Goal: Task Accomplishment & Management: Complete application form

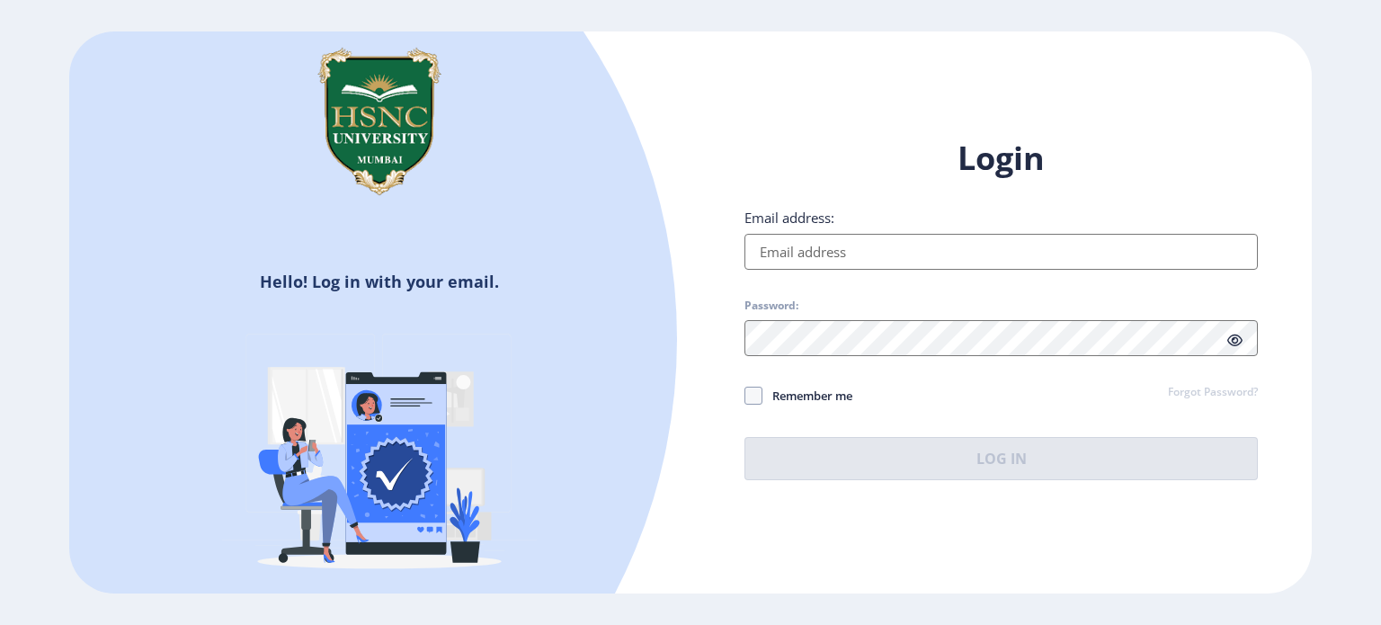
click at [814, 252] on input "Email address:" at bounding box center [1002, 252] width 514 height 36
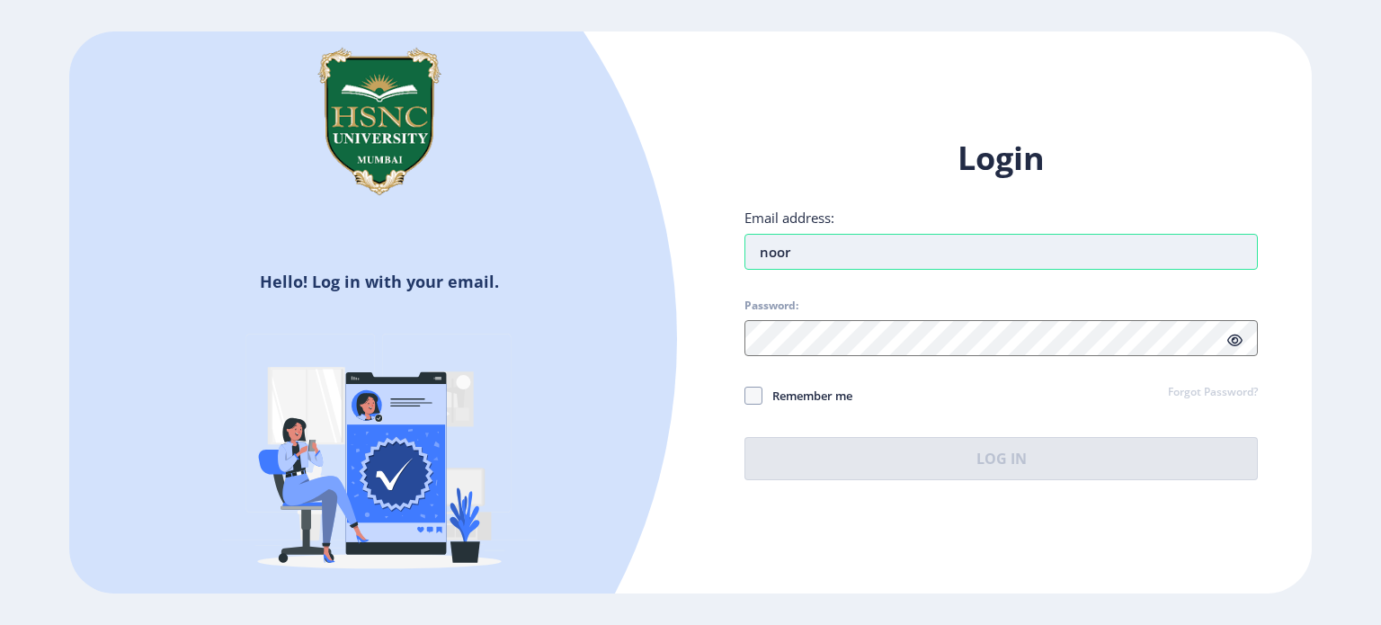
type input "[EMAIL_ADDRESS][DOMAIN_NAME]"
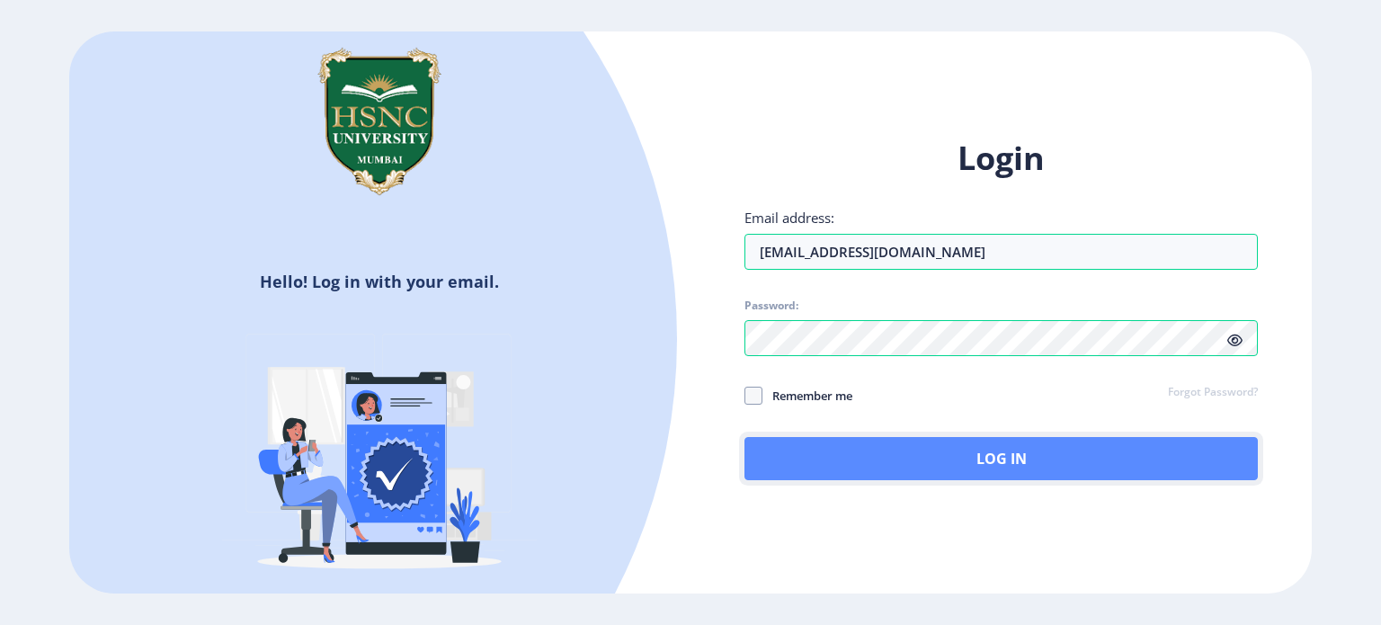
click at [803, 460] on button "Log In" at bounding box center [1002, 458] width 514 height 43
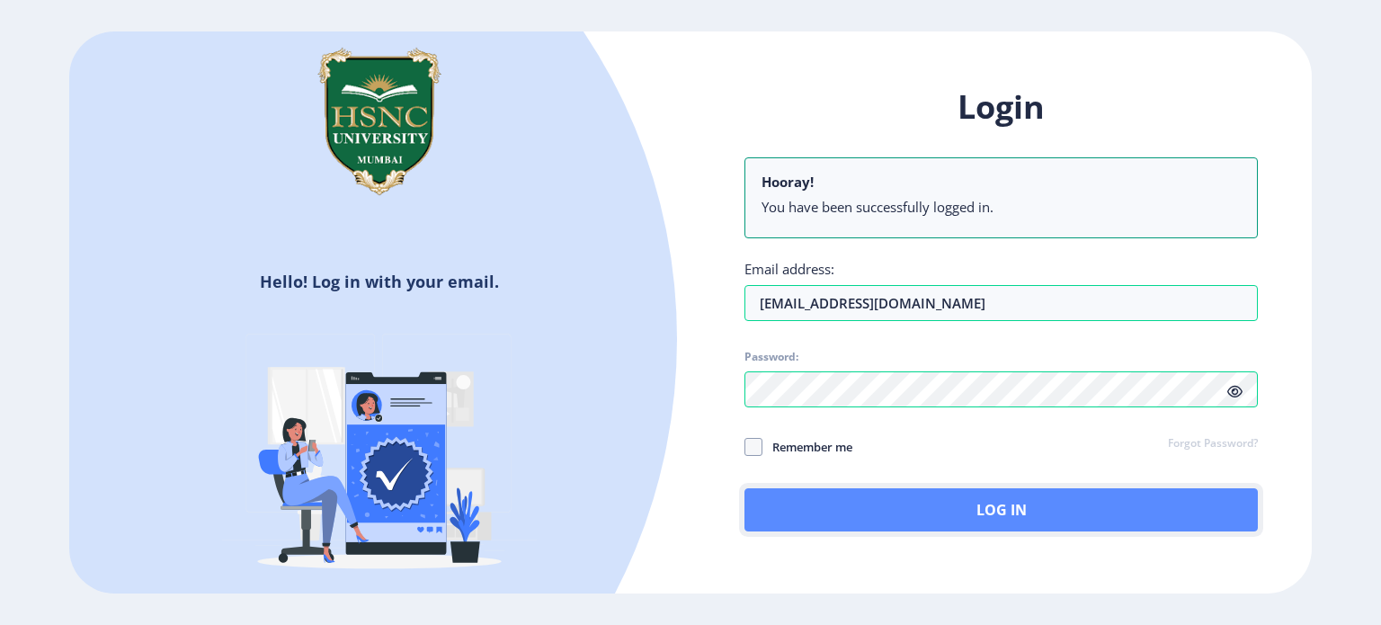
click at [989, 516] on button "Log In" at bounding box center [1002, 509] width 514 height 43
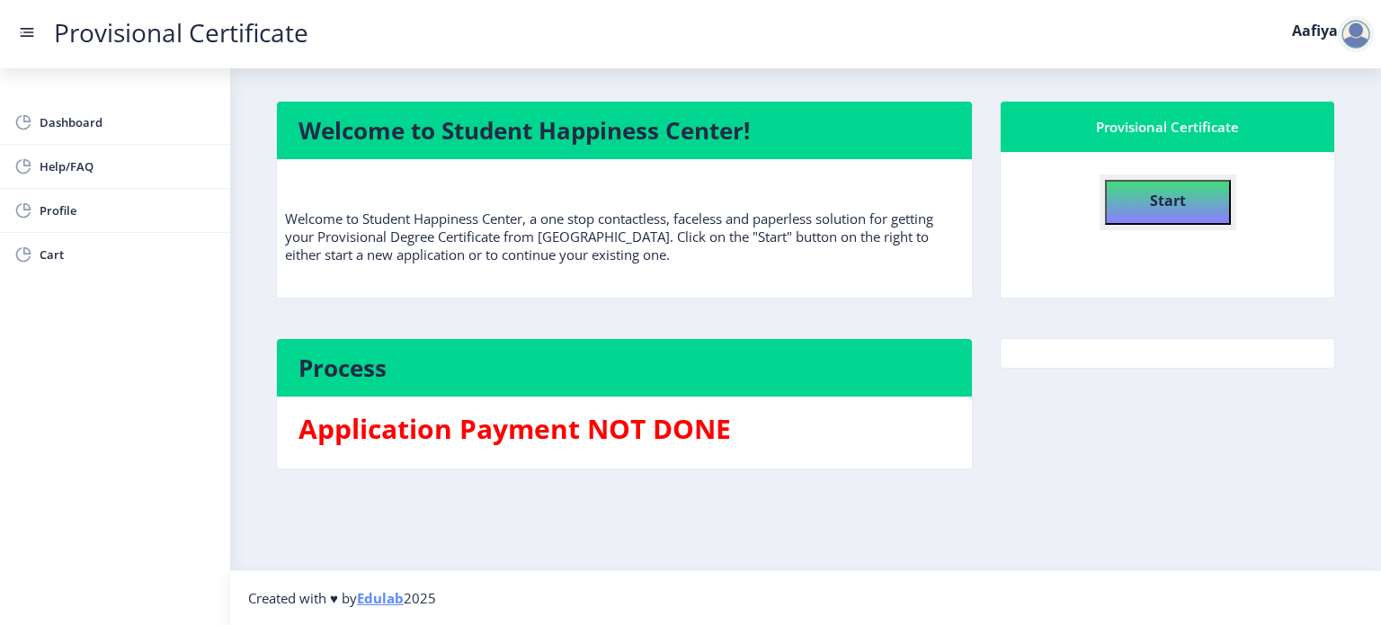
click at [1190, 218] on button "Start" at bounding box center [1168, 202] width 126 height 45
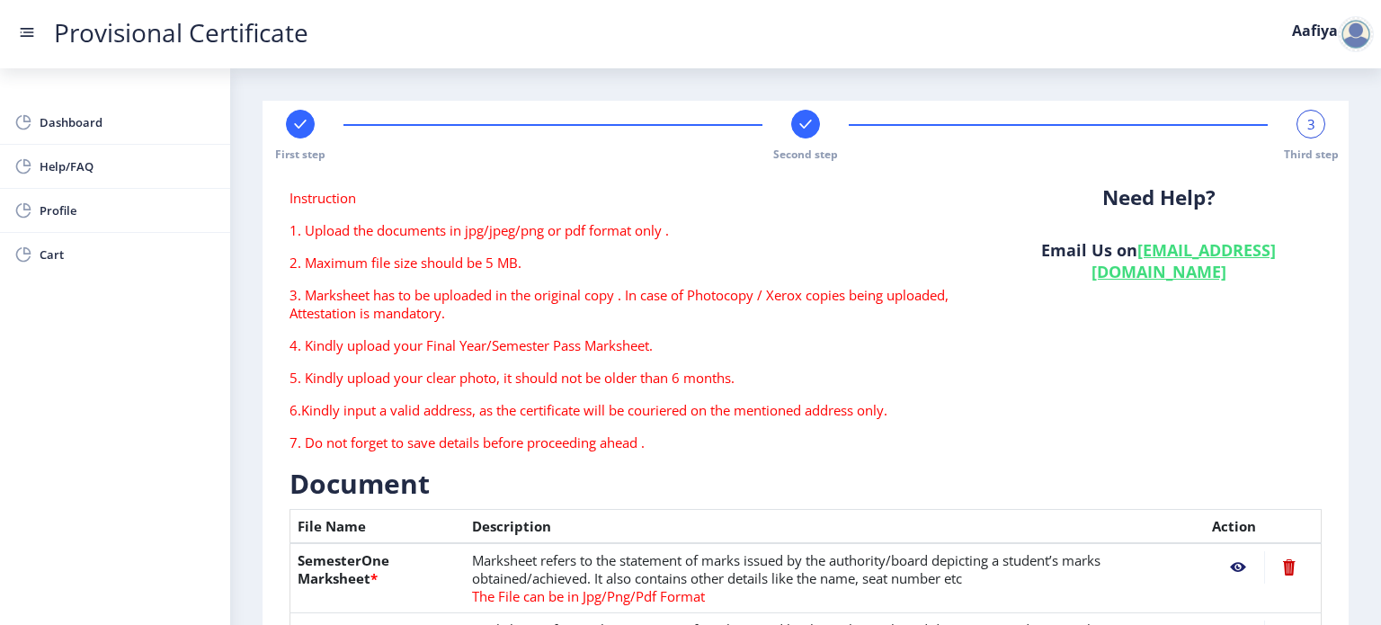
click at [1306, 134] on div "3" at bounding box center [1311, 124] width 29 height 29
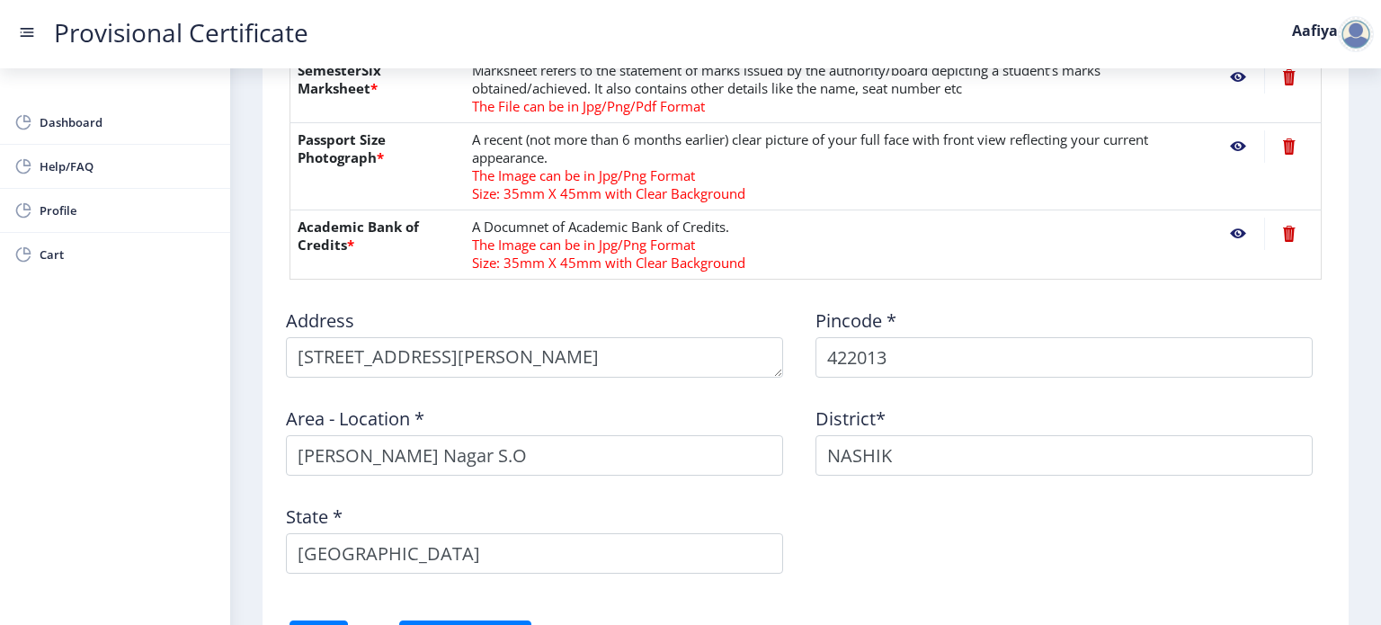
scroll to position [1007, 0]
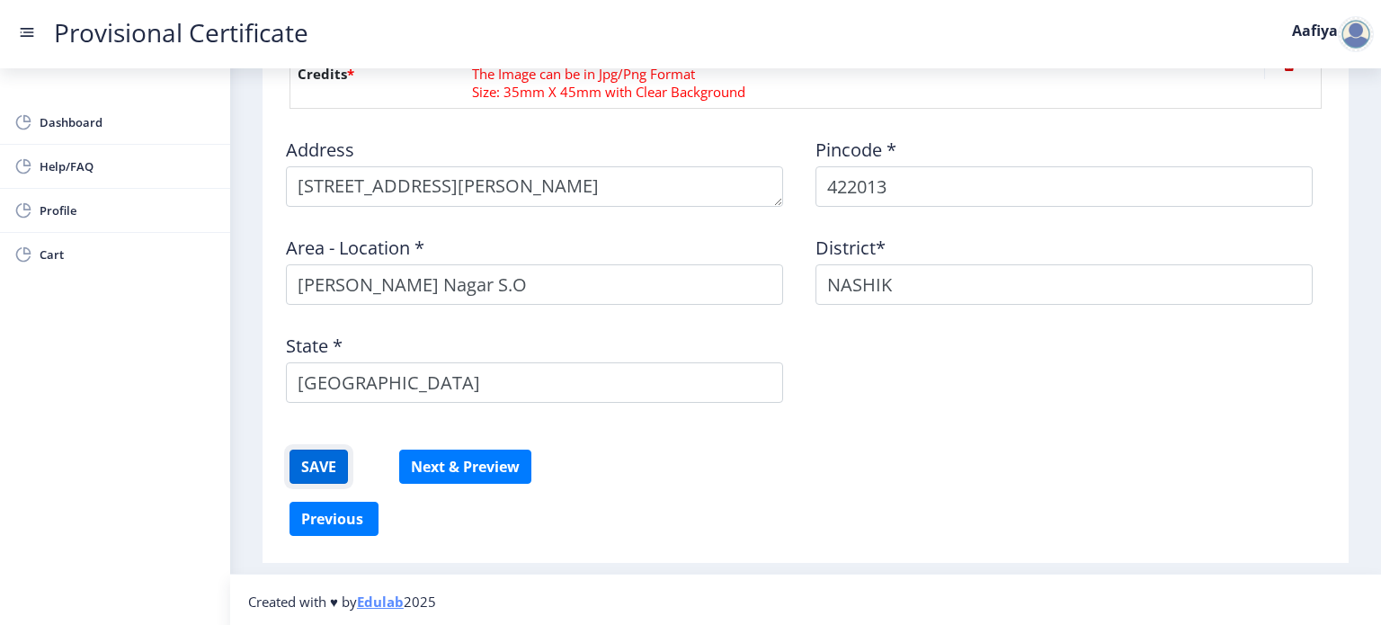
click at [324, 456] on button "SAVE" at bounding box center [319, 467] width 58 height 34
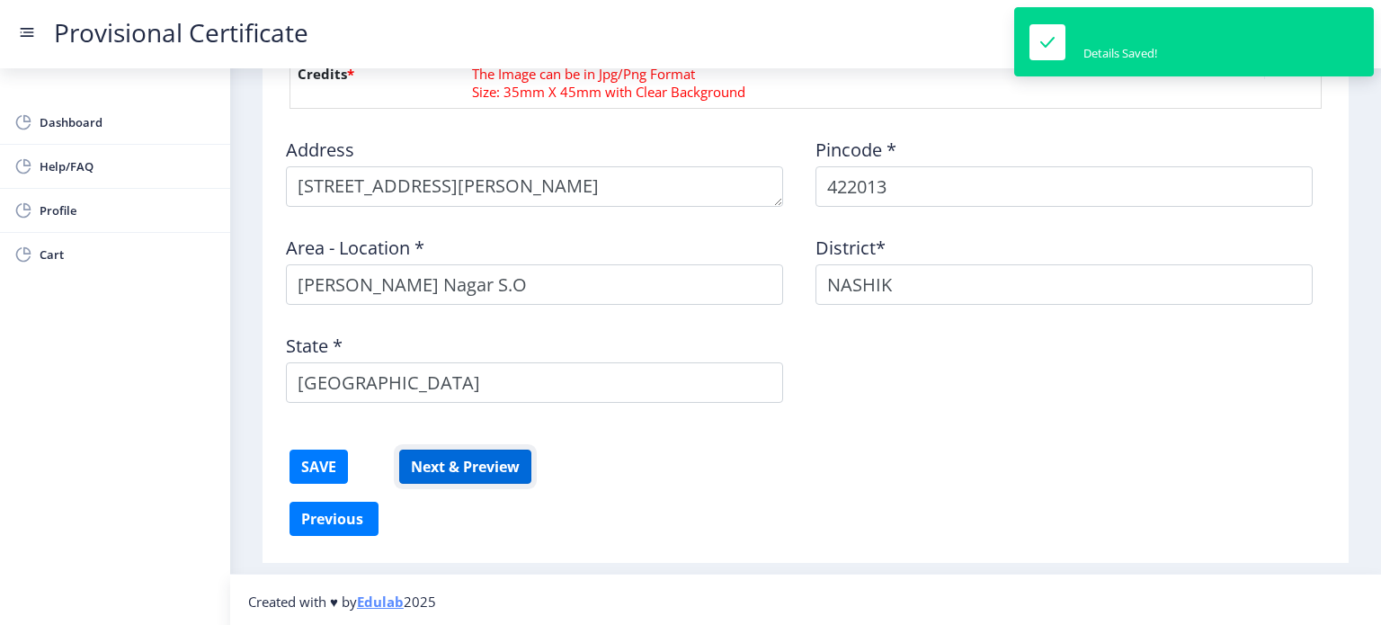
click at [503, 470] on button "Next & Preview" at bounding box center [465, 467] width 132 height 34
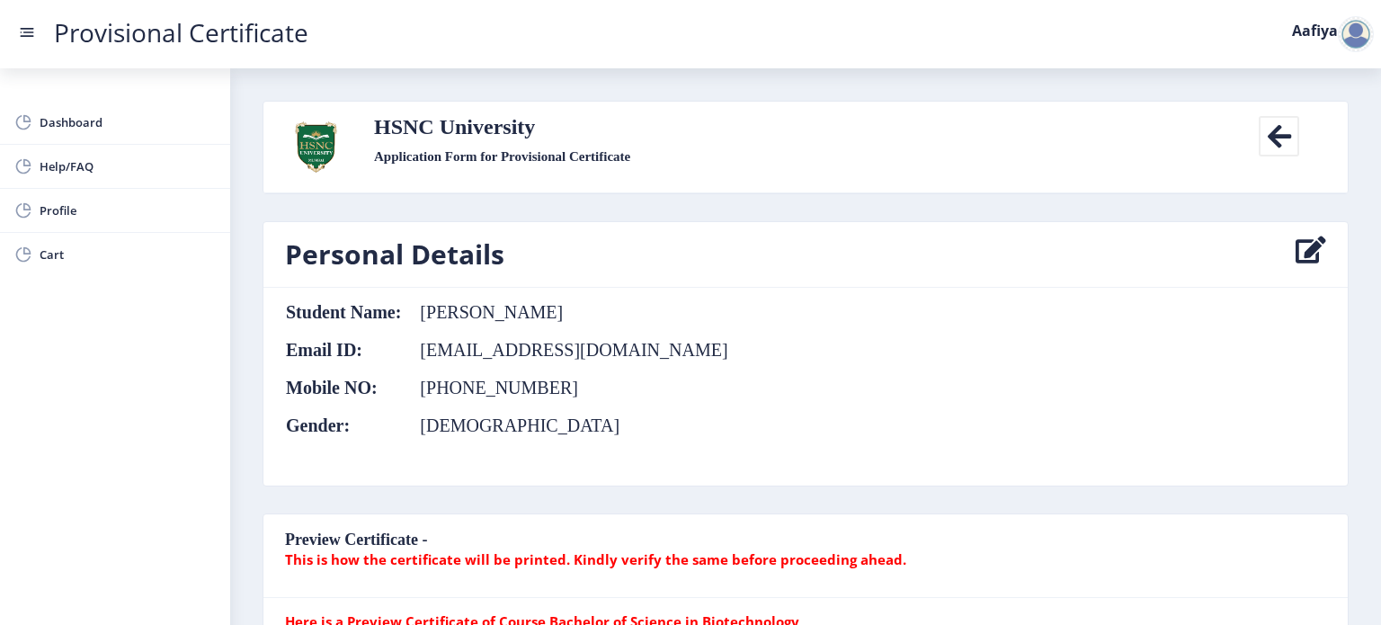
click at [1277, 121] on icon at bounding box center [1279, 136] width 40 height 40
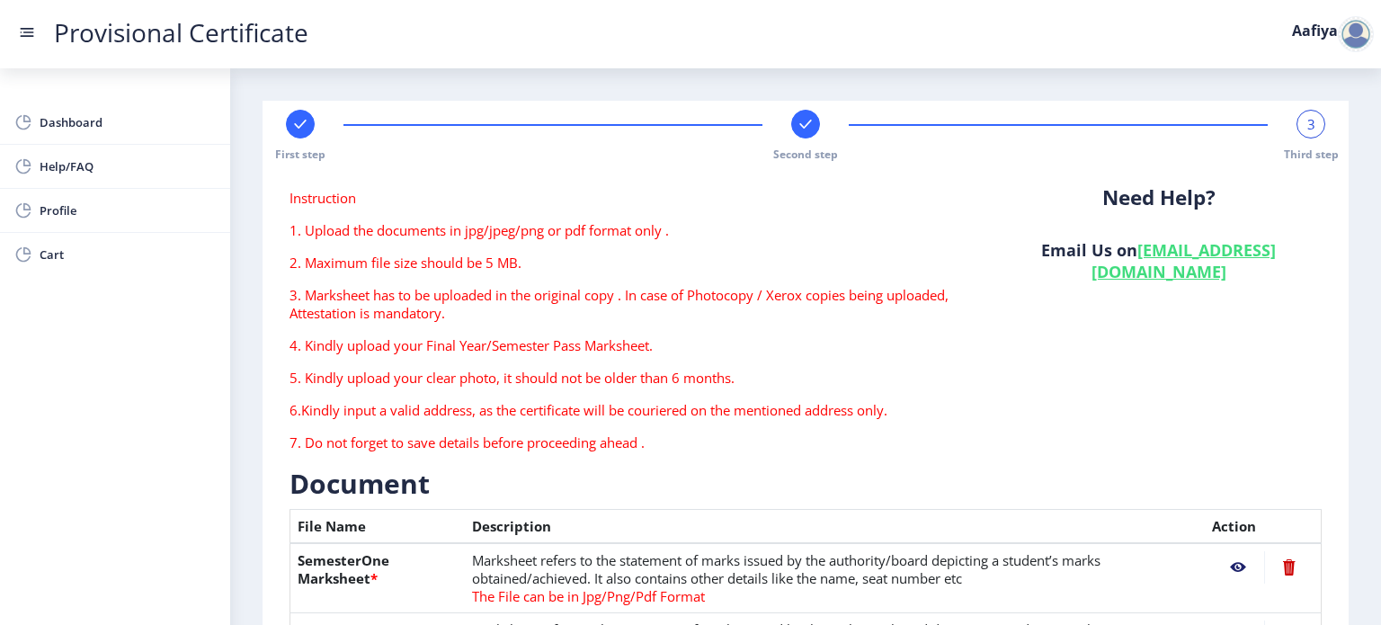
click at [300, 122] on rect at bounding box center [300, 124] width 18 height 18
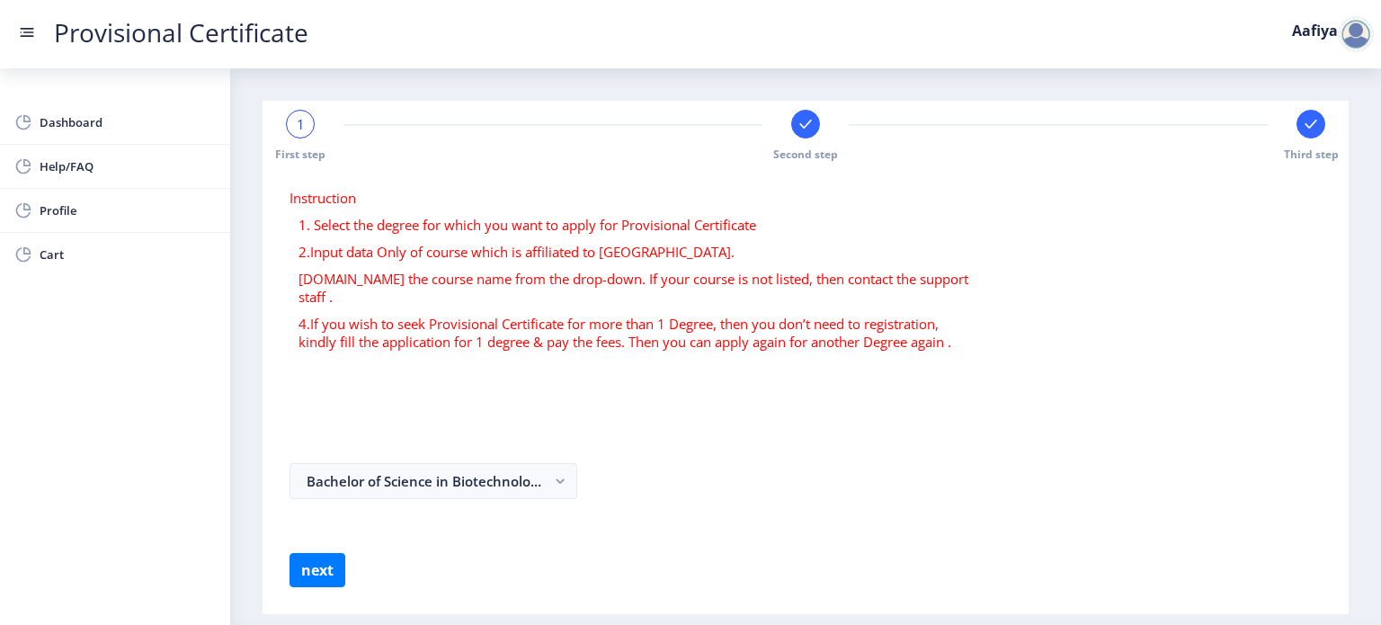
scroll to position [35, 0]
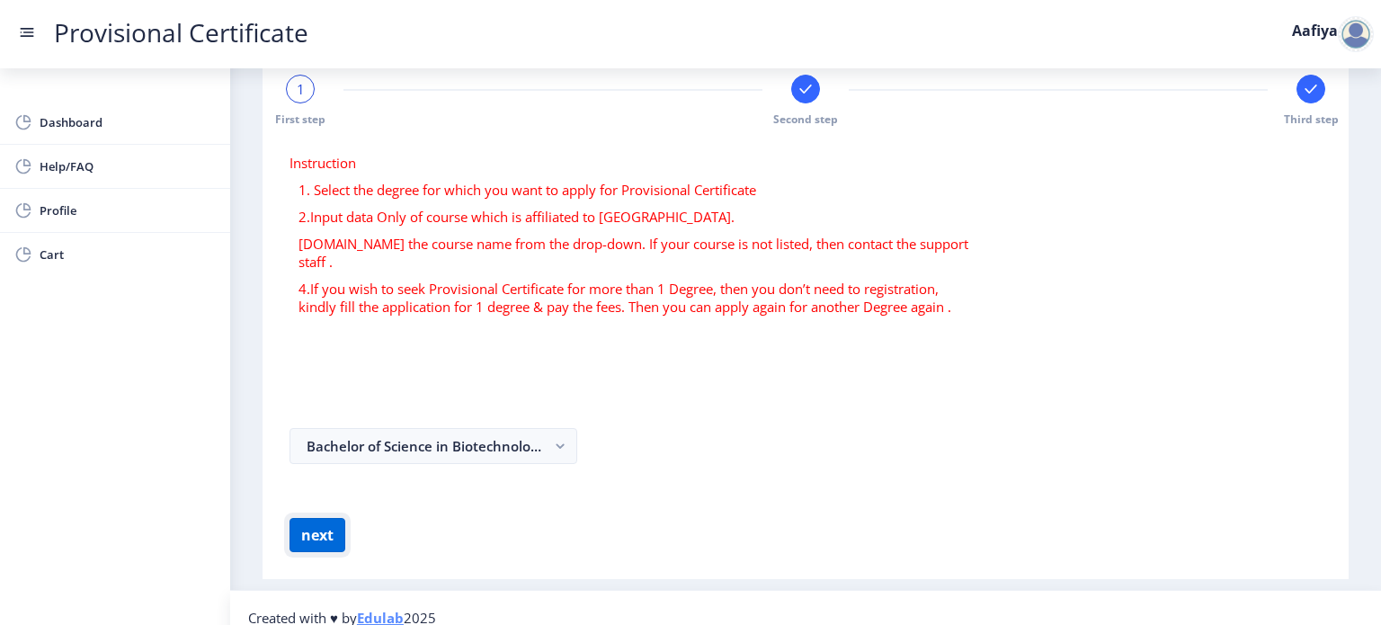
click at [321, 518] on button "next" at bounding box center [318, 535] width 56 height 34
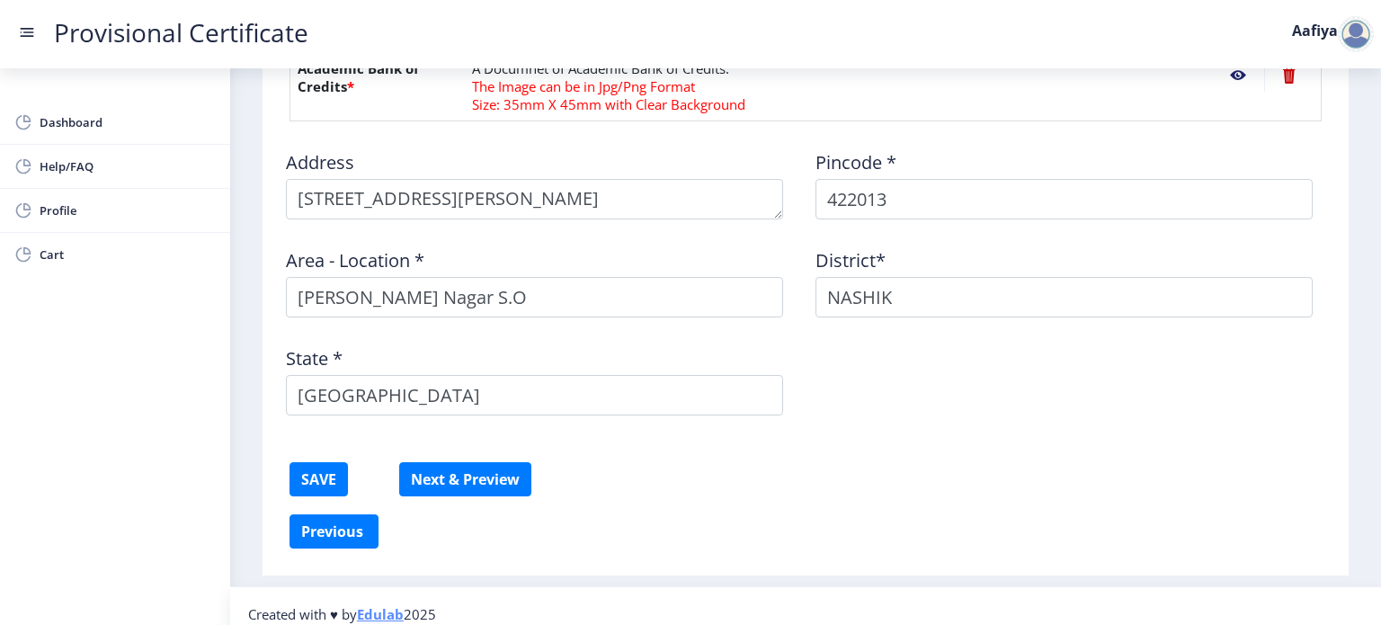
scroll to position [1007, 0]
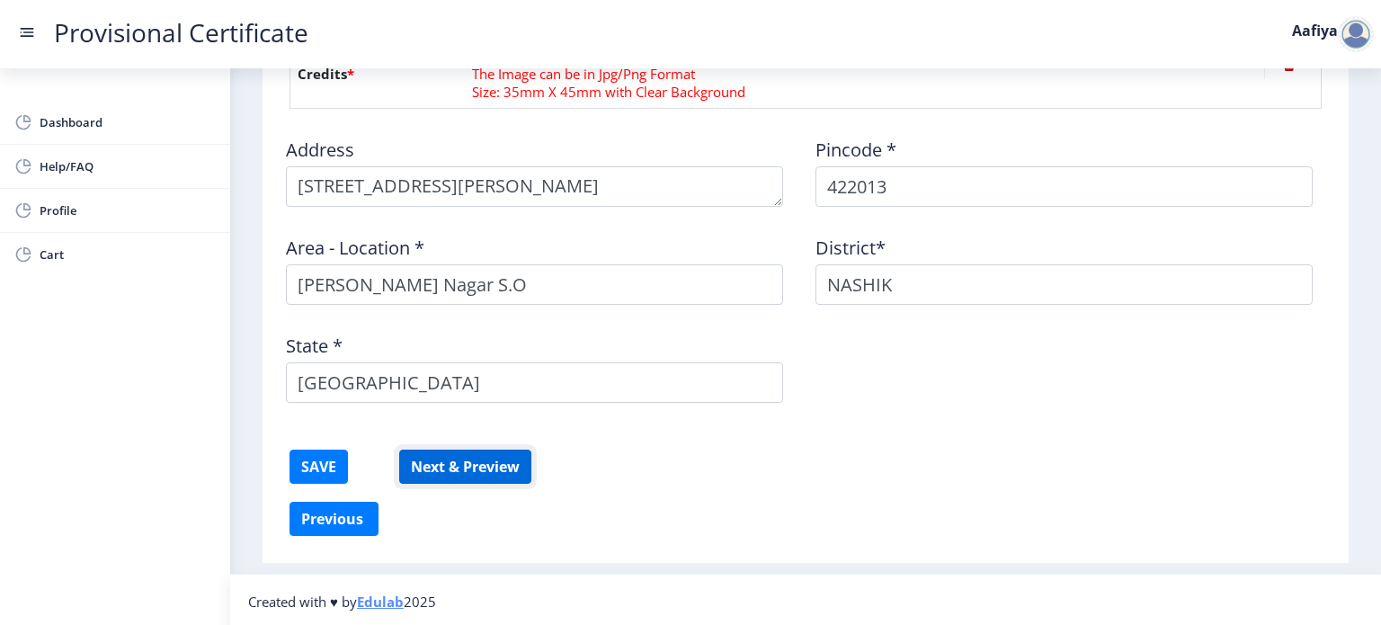
click at [478, 466] on button "Next & Preview" at bounding box center [465, 467] width 132 height 34
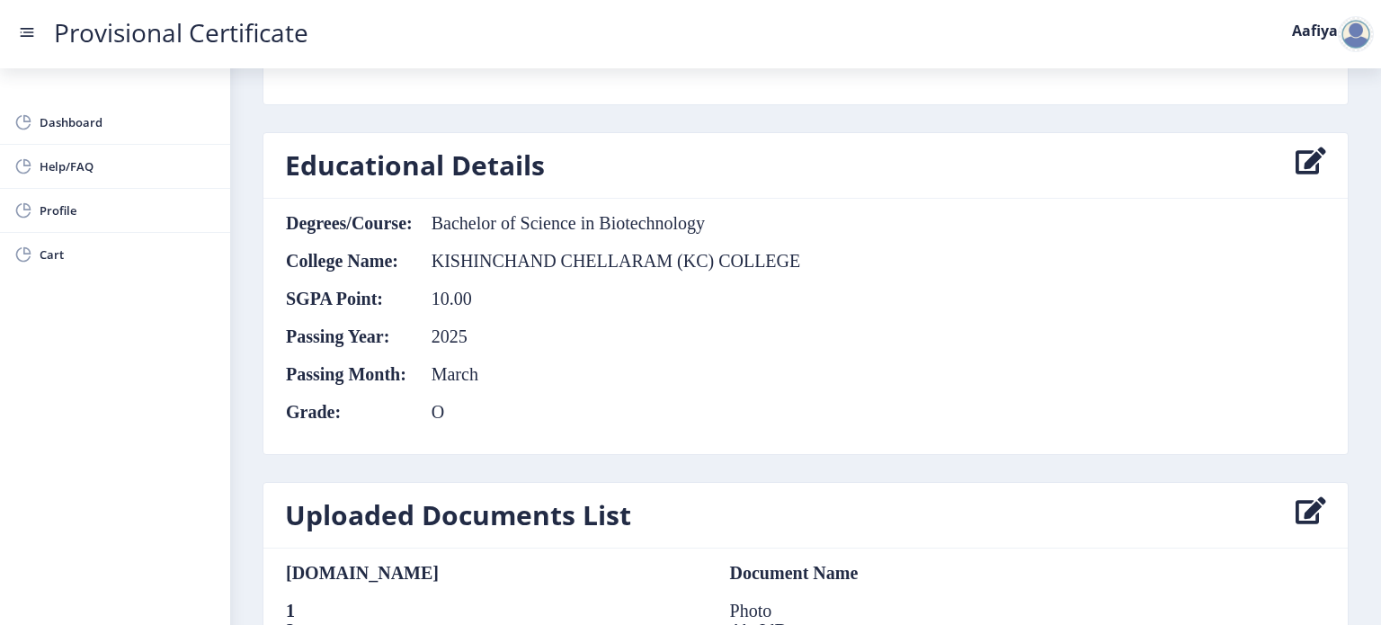
scroll to position [920, 0]
click at [1312, 150] on icon at bounding box center [1311, 165] width 31 height 36
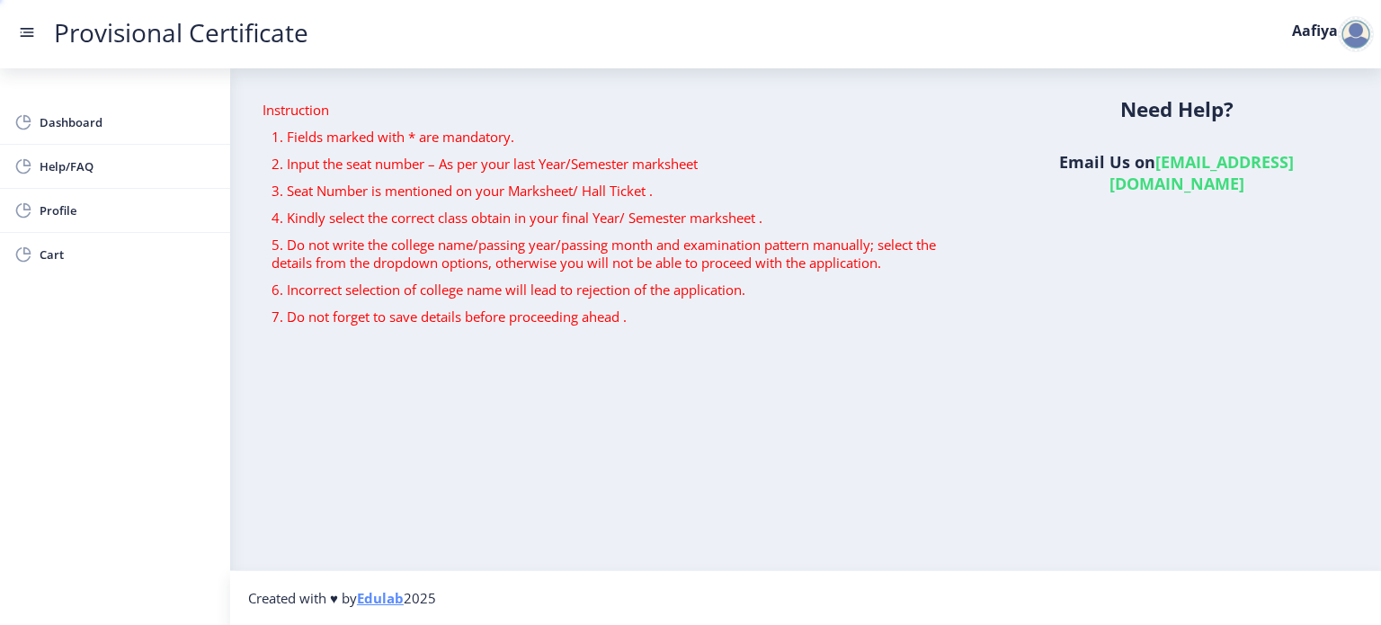
scroll to position [449, 0]
select select "O"
select select "March"
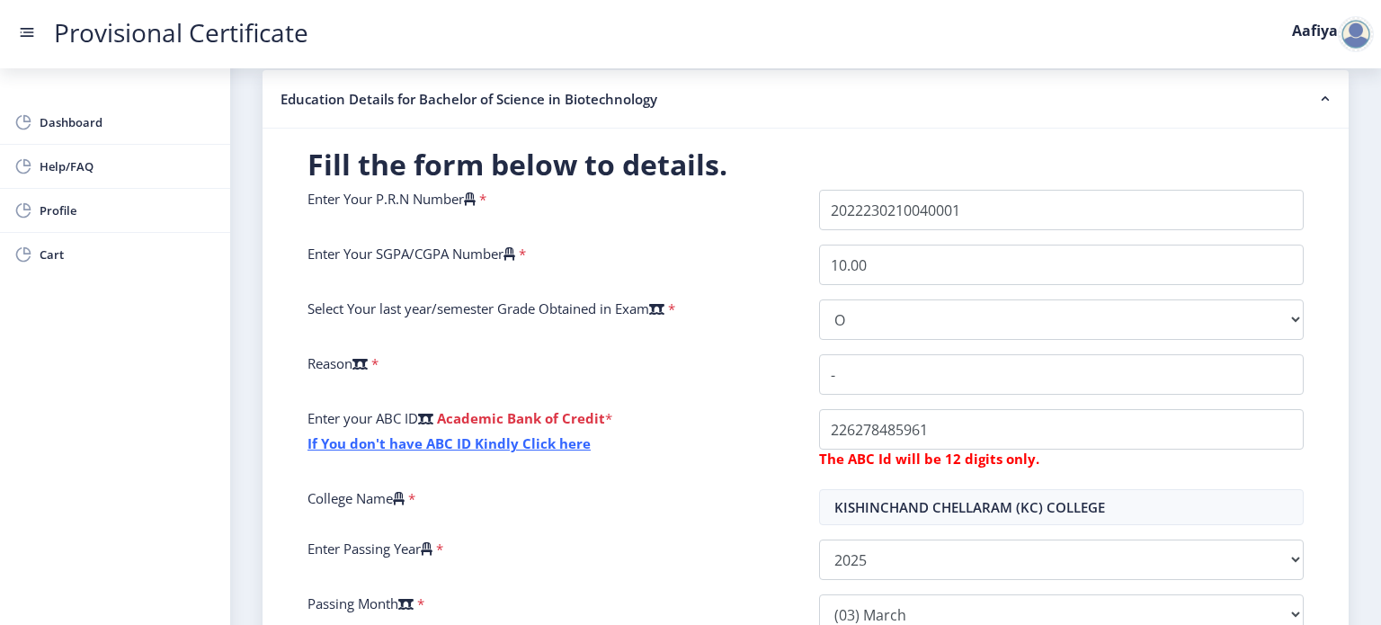
scroll to position [261, 0]
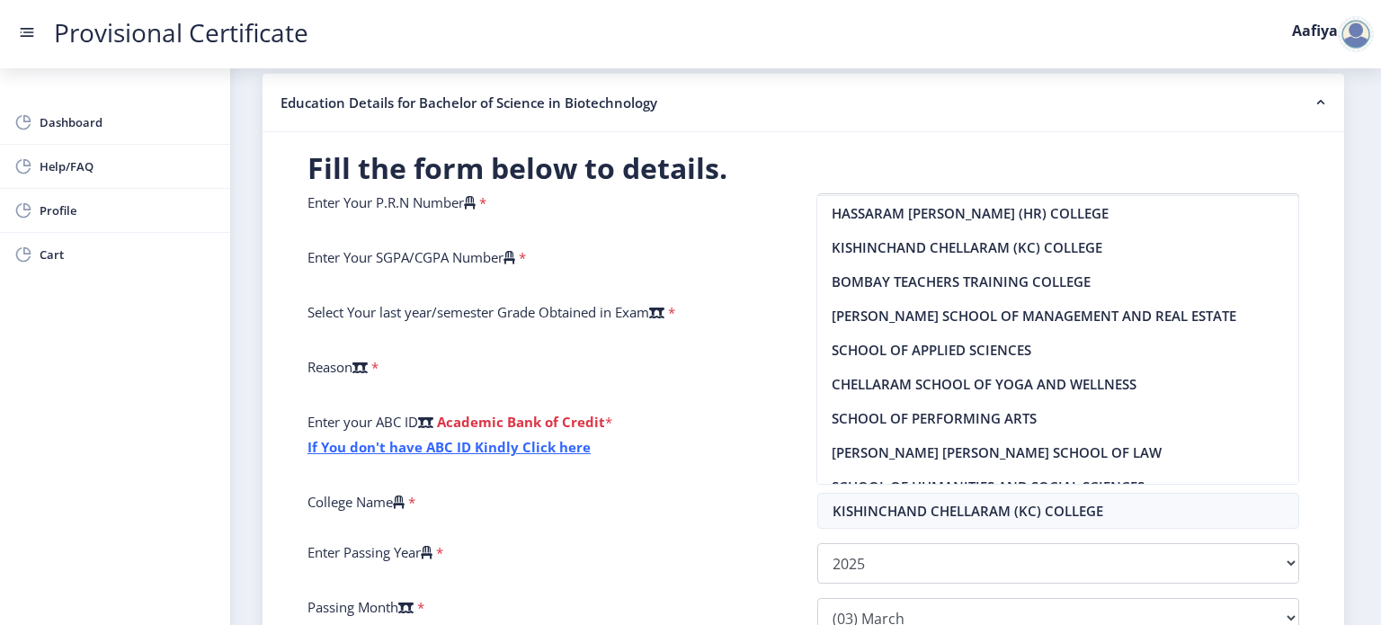
click at [712, 389] on div "Reason *" at bounding box center [549, 378] width 510 height 40
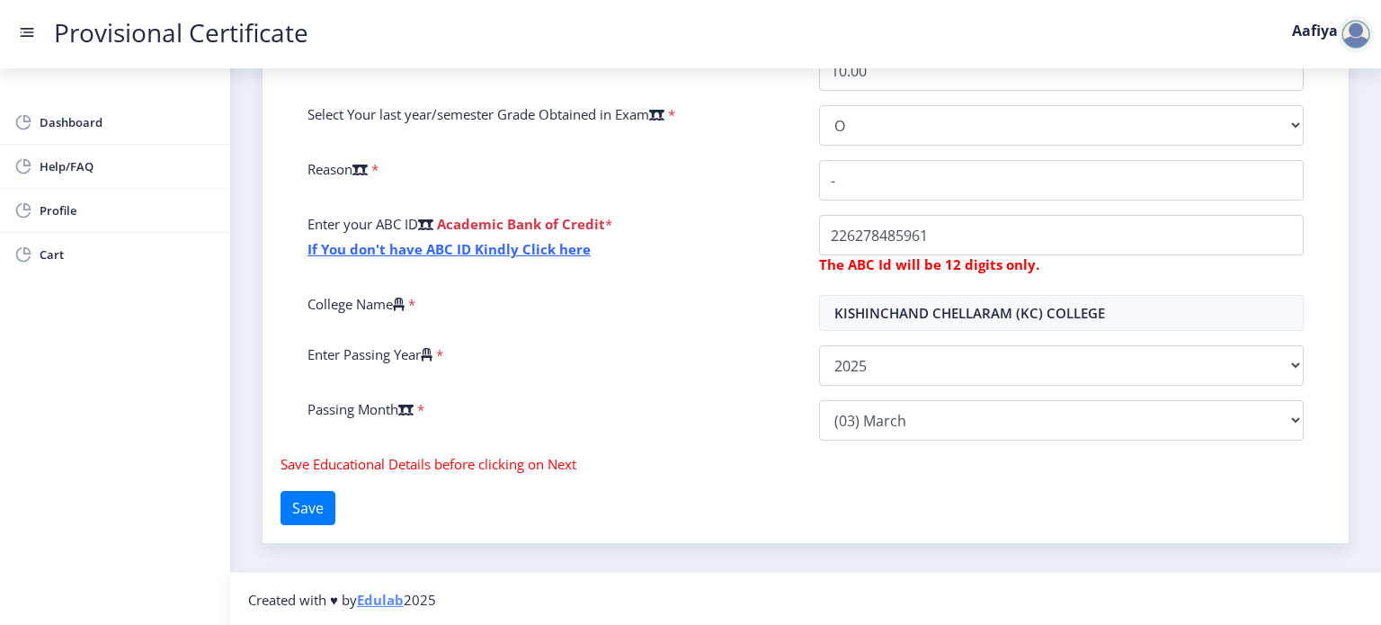
scroll to position [0, 0]
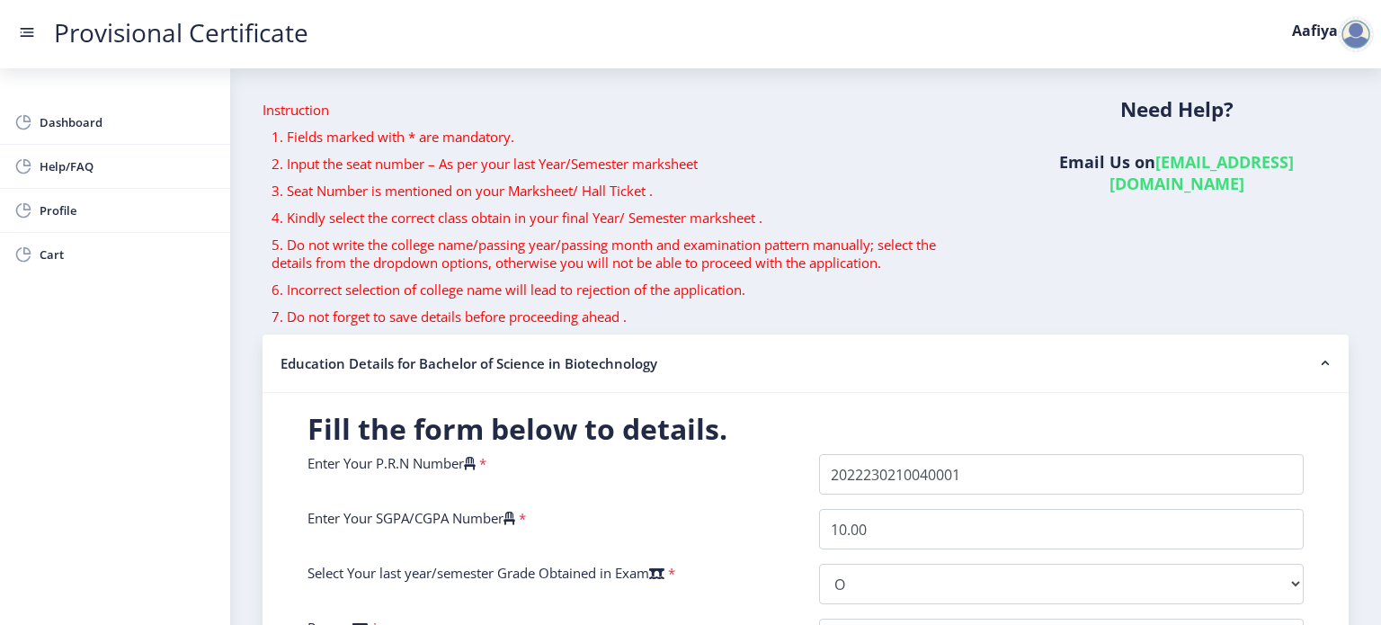
drag, startPoint x: 1110, startPoint y: 161, endPoint x: 1381, endPoint y: 186, distance: 271.9
click at [1381, 186] on div "Provisional Certificate Aafiya Dashboard Help/FAQ Profile Cart Instruction 1. F…" at bounding box center [690, 312] width 1381 height 625
copy link "[EMAIL_ADDRESS][DOMAIN_NAME]"
click at [27, 37] on rect at bounding box center [27, 32] width 18 height 18
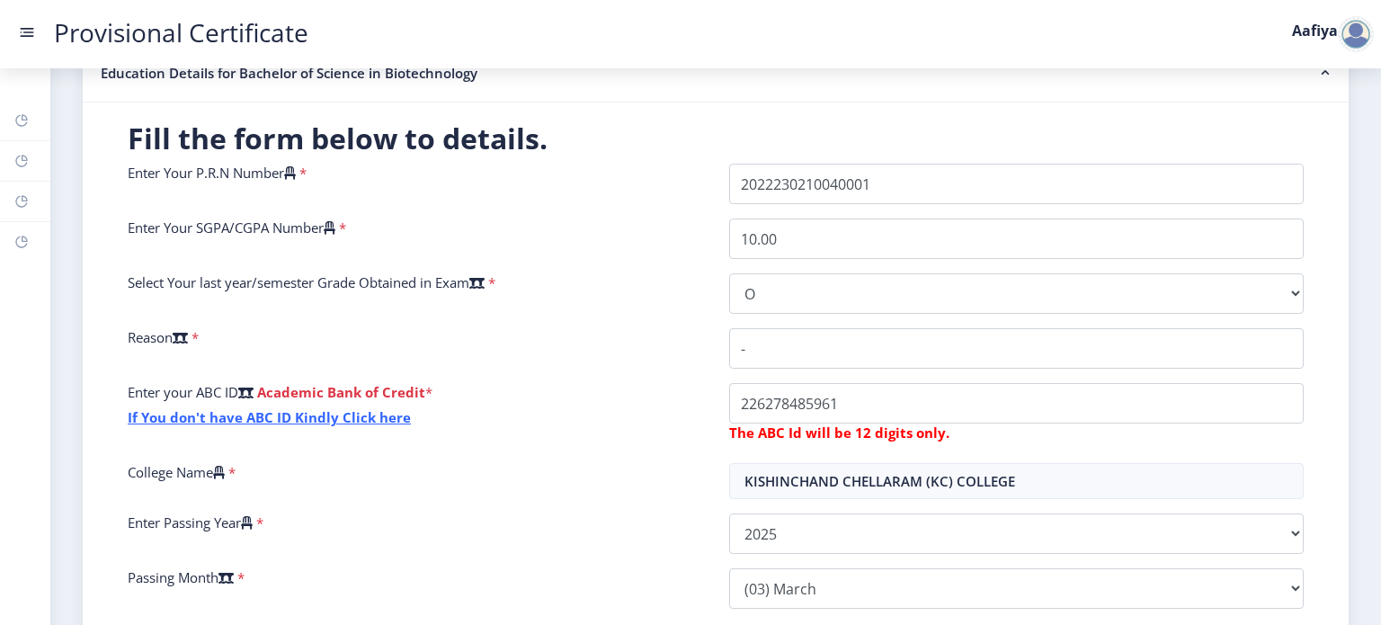
scroll to position [338, 0]
